Goal: Find contact information: Find contact information

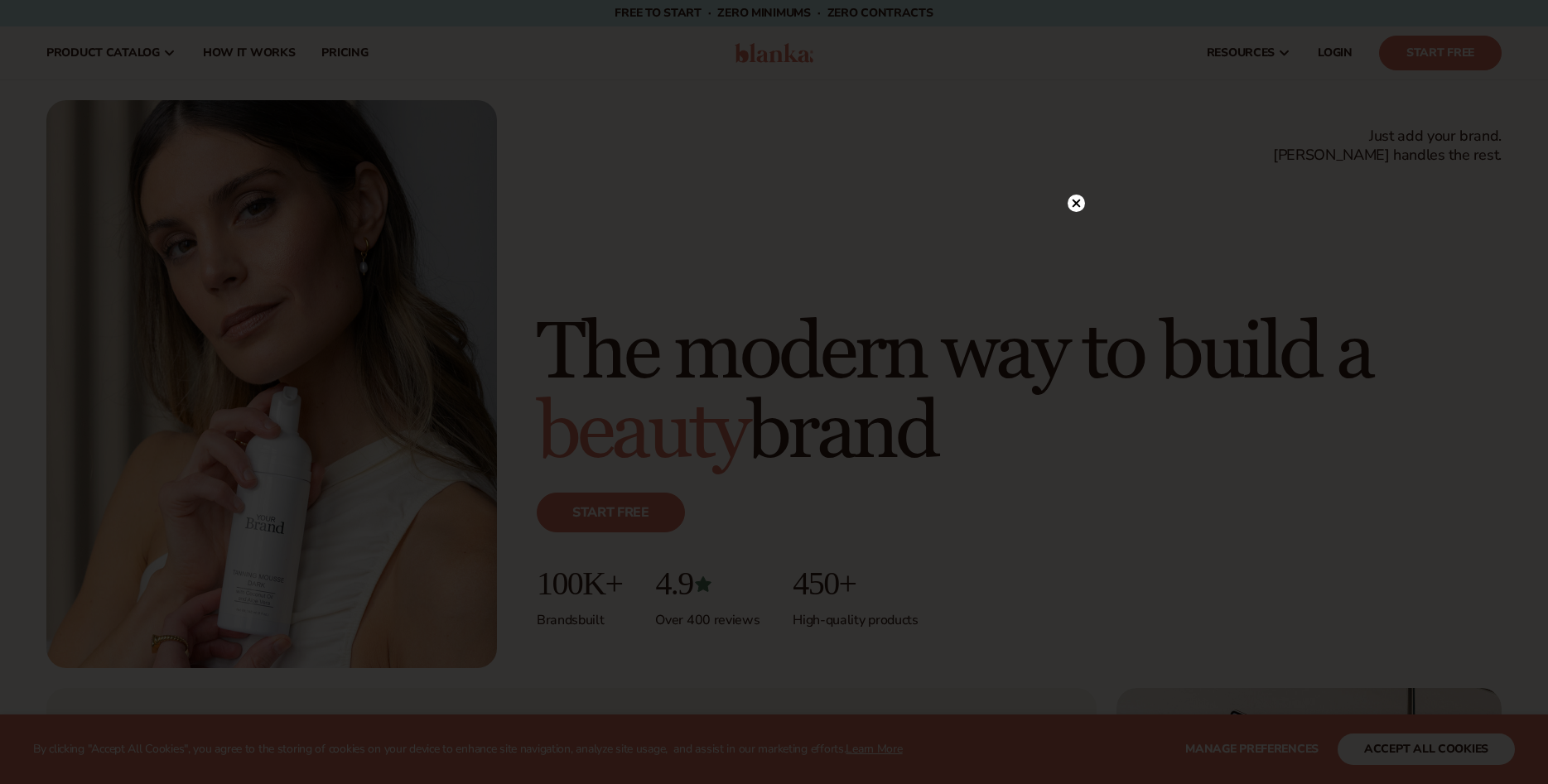
click at [1073, 206] on circle at bounding box center [1076, 203] width 17 height 17
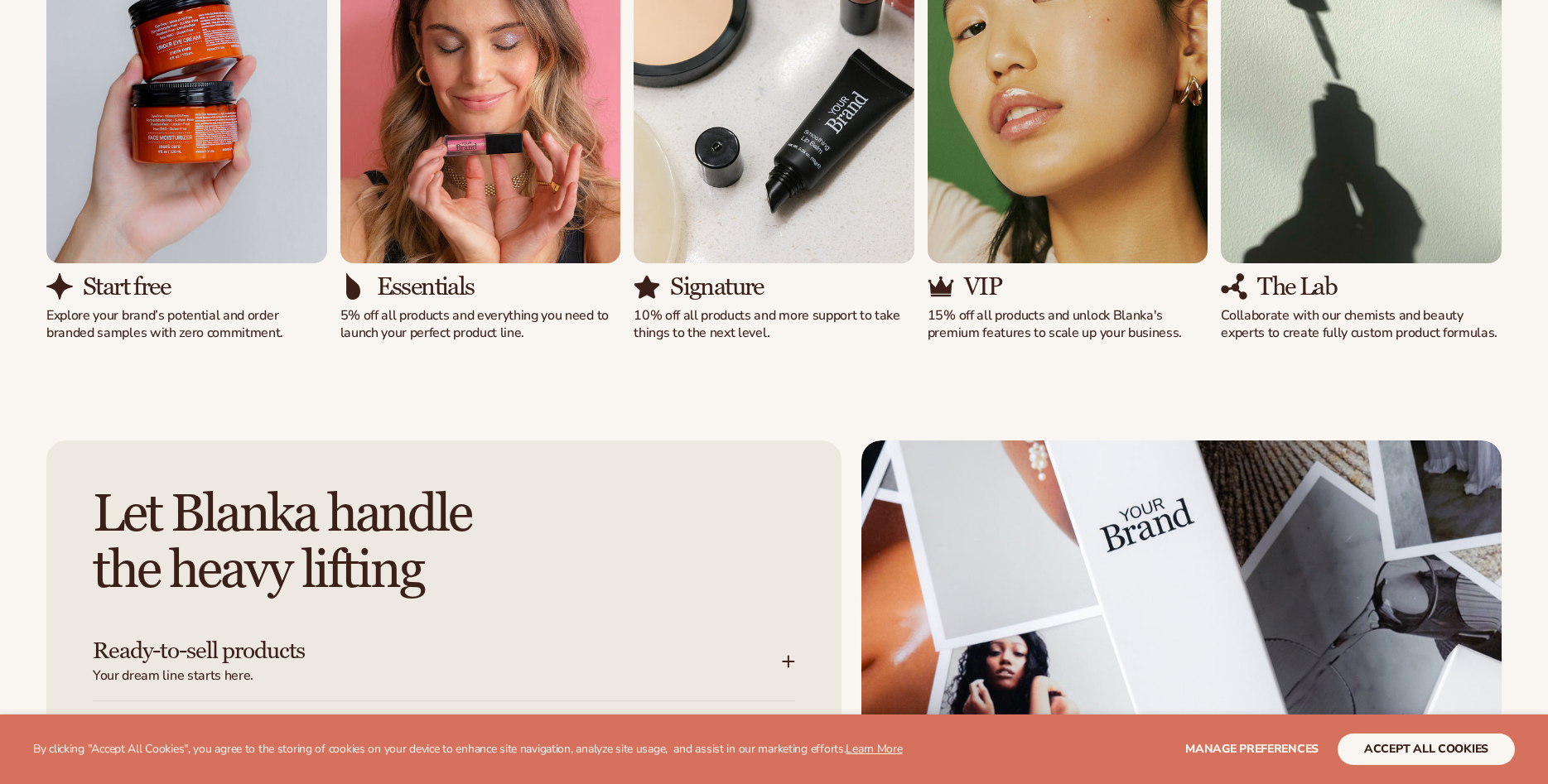
scroll to position [2195, 0]
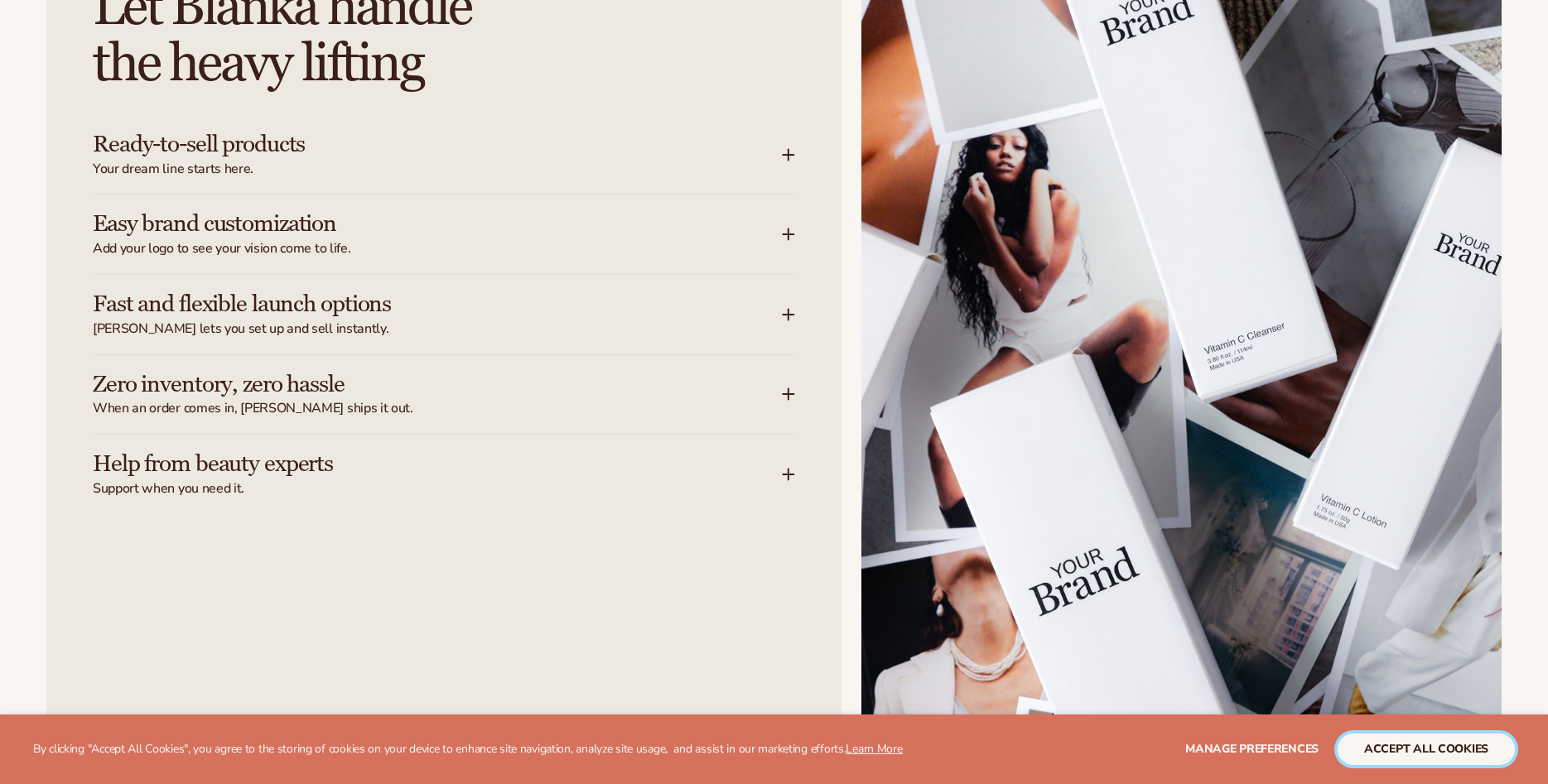
click at [1398, 751] on button "accept all cookies" at bounding box center [1426, 749] width 177 height 31
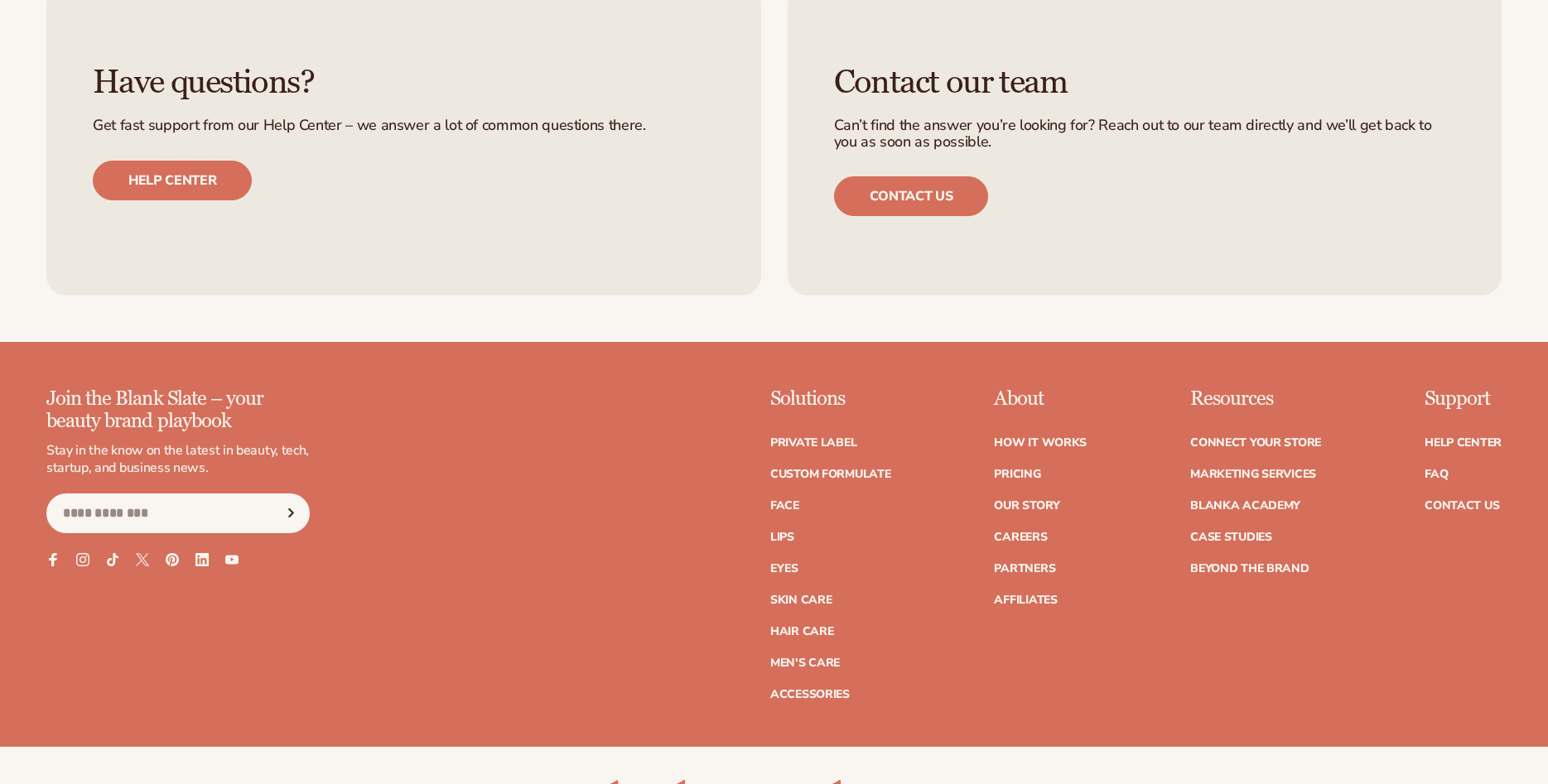
scroll to position [7422, 0]
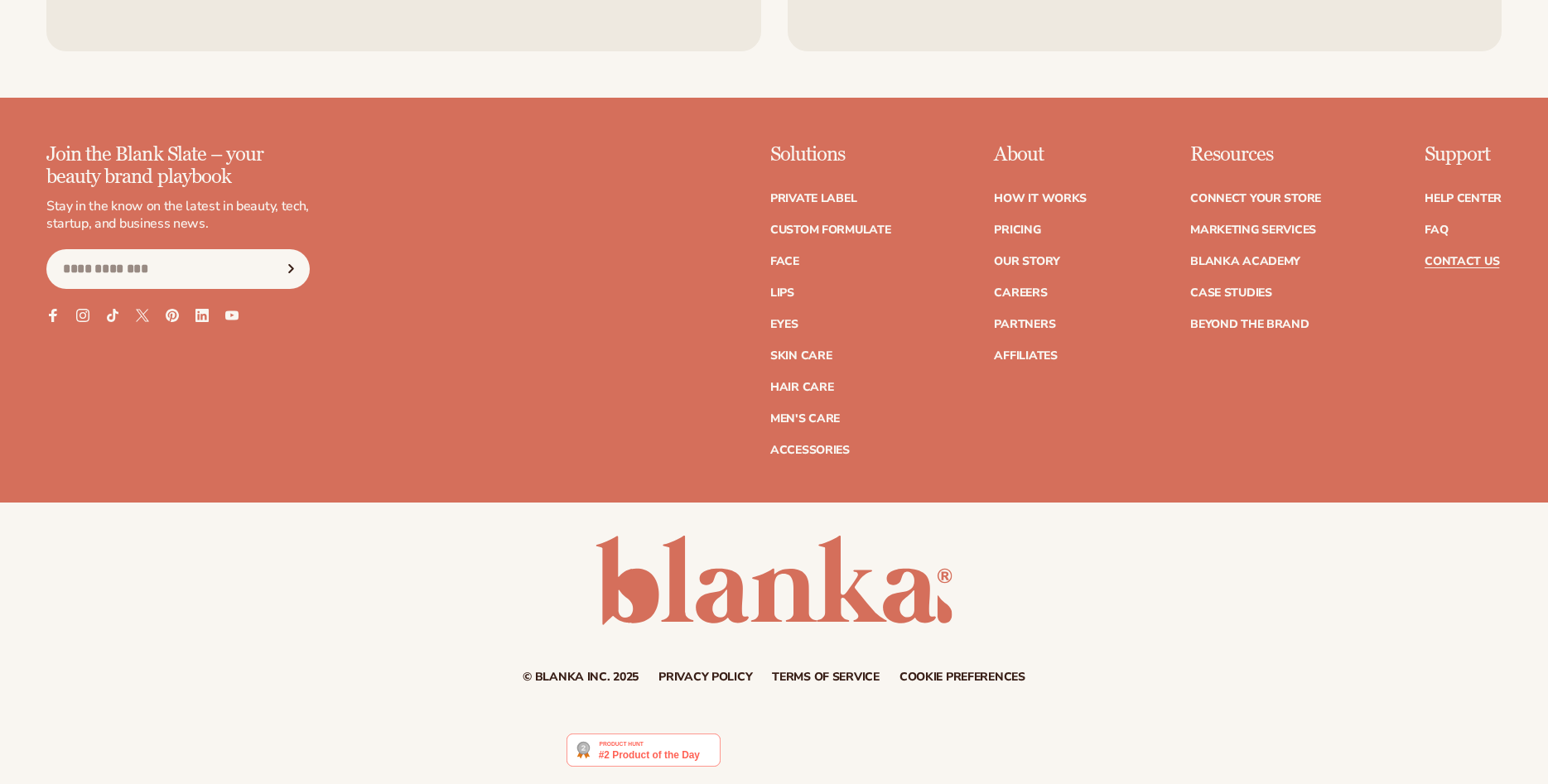
click at [1432, 256] on link "Contact Us" at bounding box center [1462, 261] width 75 height 11
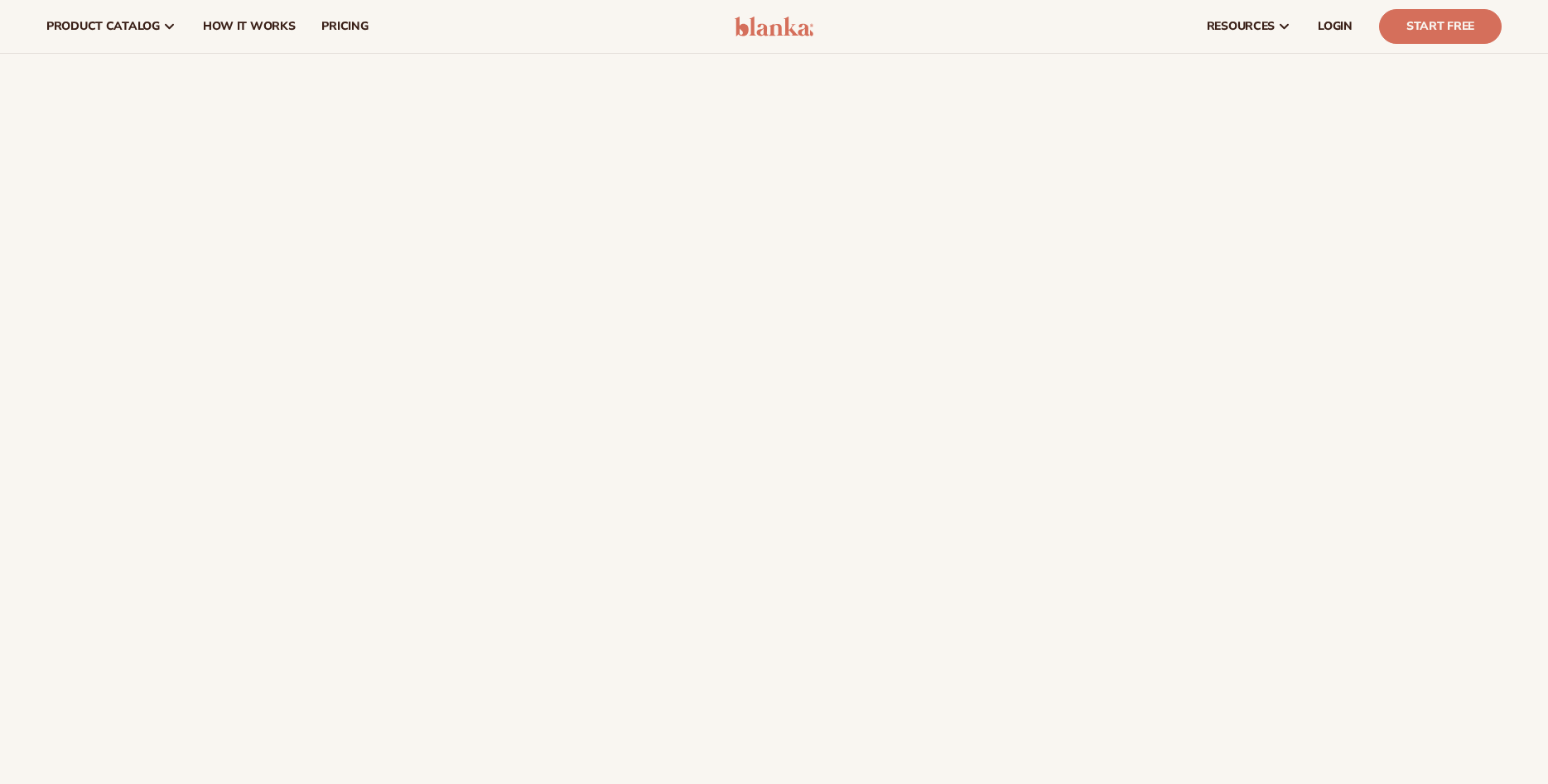
scroll to position [253, 0]
